Goal: Task Accomplishment & Management: Use online tool/utility

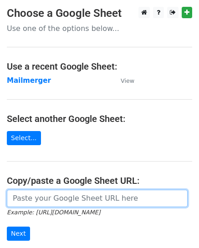
click at [52, 201] on input "url" at bounding box center [97, 198] width 181 height 17
paste input "https://docs.google.com/spreadsheets/d/1ccMSiXkBaR0Q7ikp-SKIxYqZrD0Nn_vmtXVPm-e…"
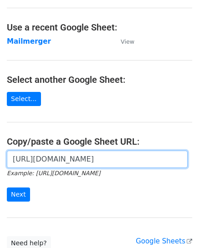
scroll to position [43, 0]
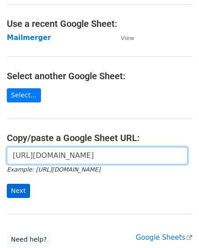
type input "https://docs.google.com/spreadsheets/d/1ccMSiXkBaR0Q7ikp-SKIxYqZrD0Nn_vmtXVPm-e…"
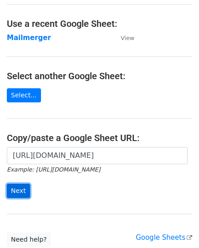
scroll to position [0, 0]
click at [19, 191] on input "Next" at bounding box center [18, 191] width 23 height 14
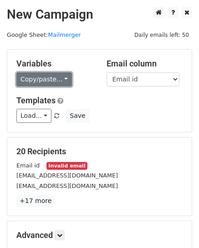
click at [31, 82] on link "Copy/paste..." at bounding box center [44, 79] width 56 height 14
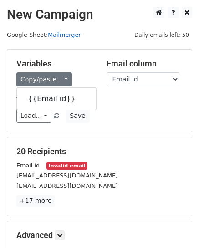
click at [52, 35] on link "Mailmerger" at bounding box center [64, 34] width 33 height 7
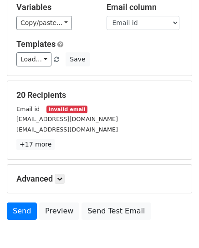
scroll to position [55, 0]
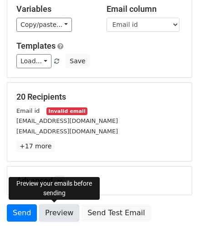
click at [55, 215] on link "Preview" at bounding box center [59, 213] width 40 height 17
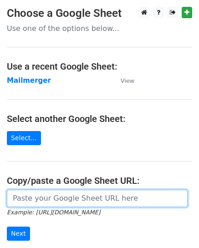
click at [95, 201] on input "url" at bounding box center [97, 198] width 181 height 17
paste input "[URL][DOMAIN_NAME]"
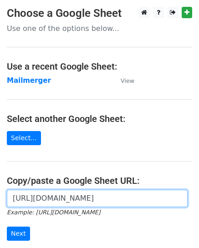
scroll to position [0, 196]
type input "[URL][DOMAIN_NAME]"
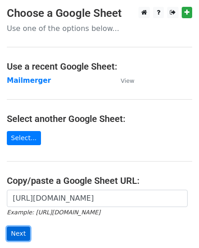
scroll to position [0, 0]
click at [19, 233] on input "Next" at bounding box center [18, 234] width 23 height 14
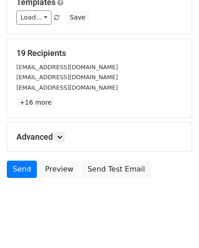
scroll to position [104, 0]
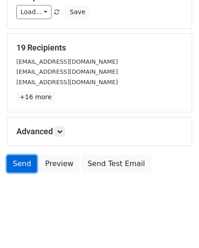
click at [26, 165] on link "Send" at bounding box center [22, 163] width 30 height 17
